Goal: Information Seeking & Learning: Learn about a topic

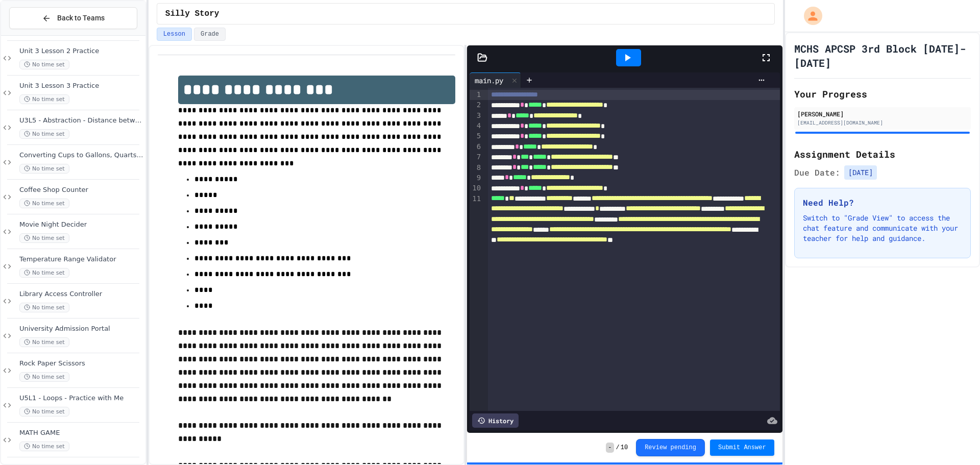
scroll to position [217, 0]
click at [95, 398] on span "U5L1 - Loops - Practice with Me" at bounding box center [81, 394] width 124 height 9
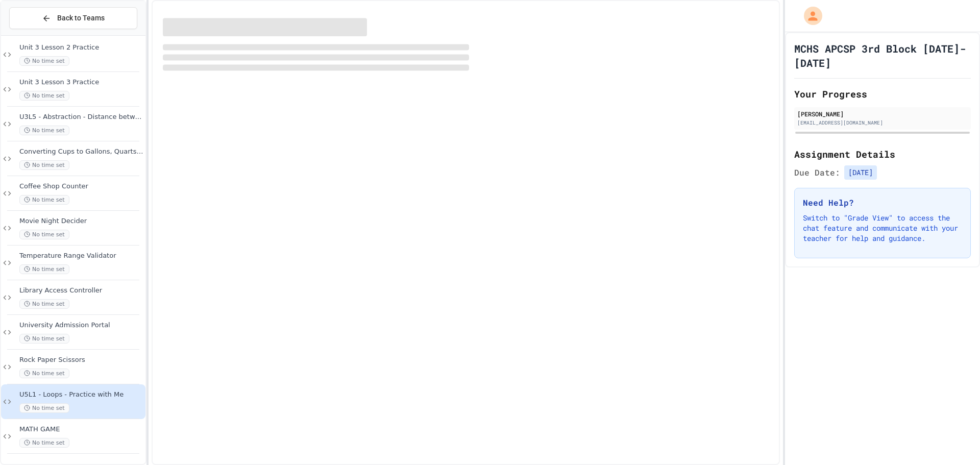
scroll to position [205, 0]
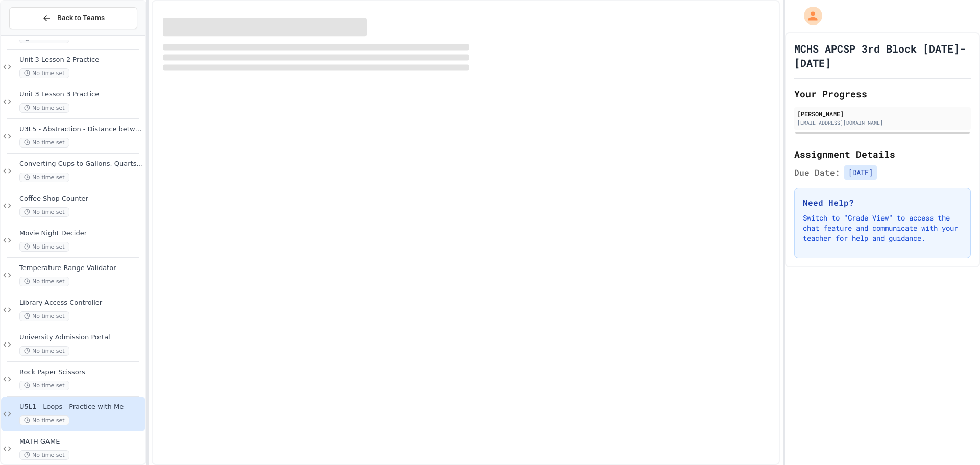
click at [95, 398] on div "U5L1 - Loops - Practice with Me No time set" at bounding box center [73, 413] width 144 height 35
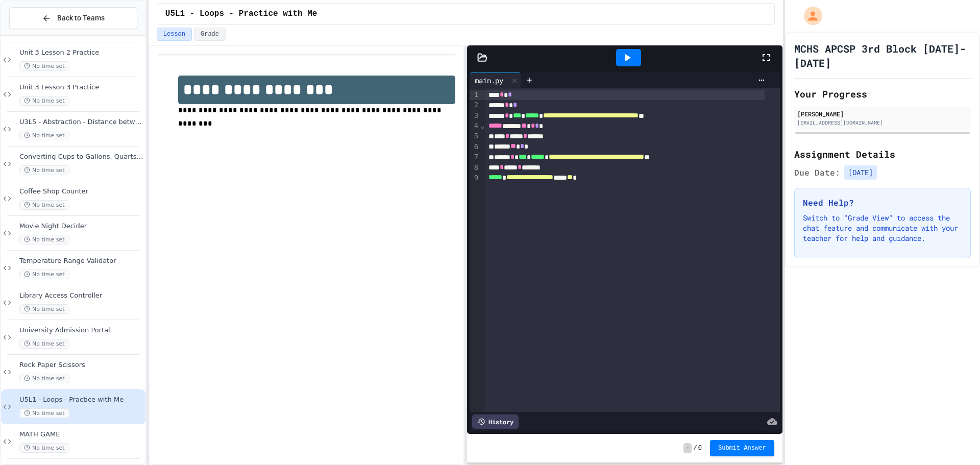
scroll to position [217, 0]
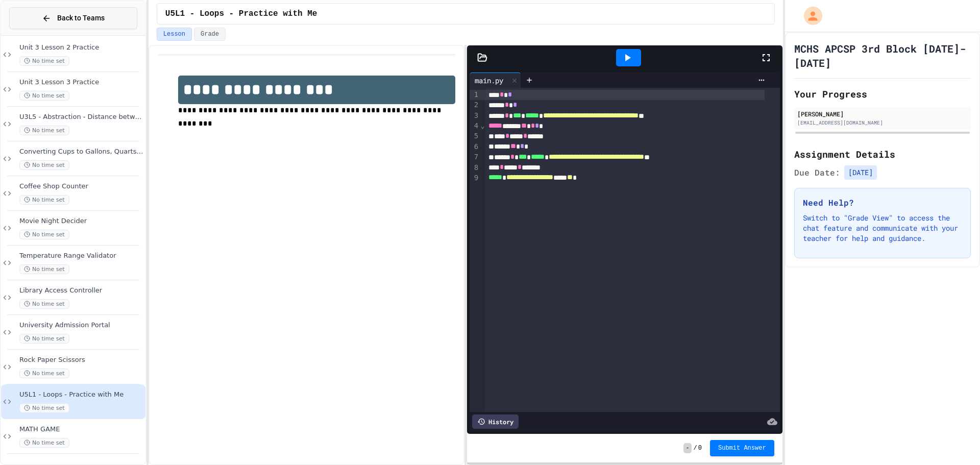
click at [43, 18] on icon at bounding box center [46, 18] width 9 height 9
